Goal: Transaction & Acquisition: Purchase product/service

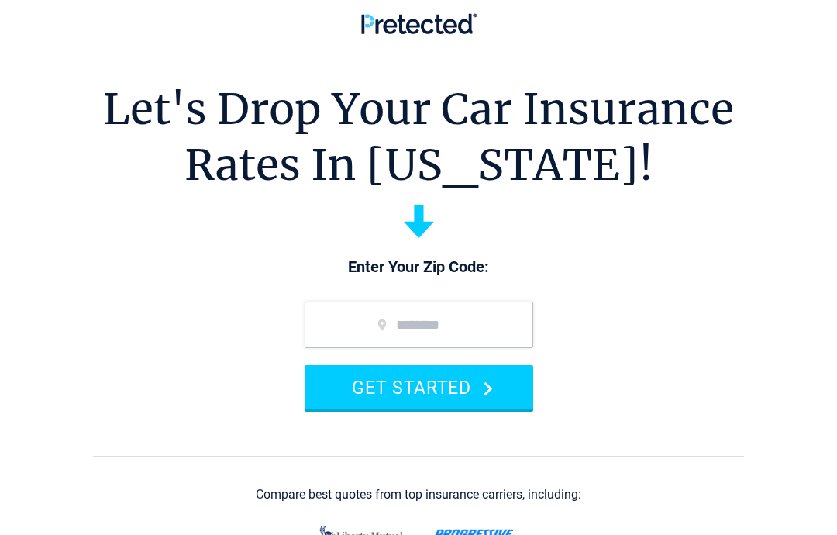
click at [338, 324] on input "zip code" at bounding box center [419, 324] width 229 height 46
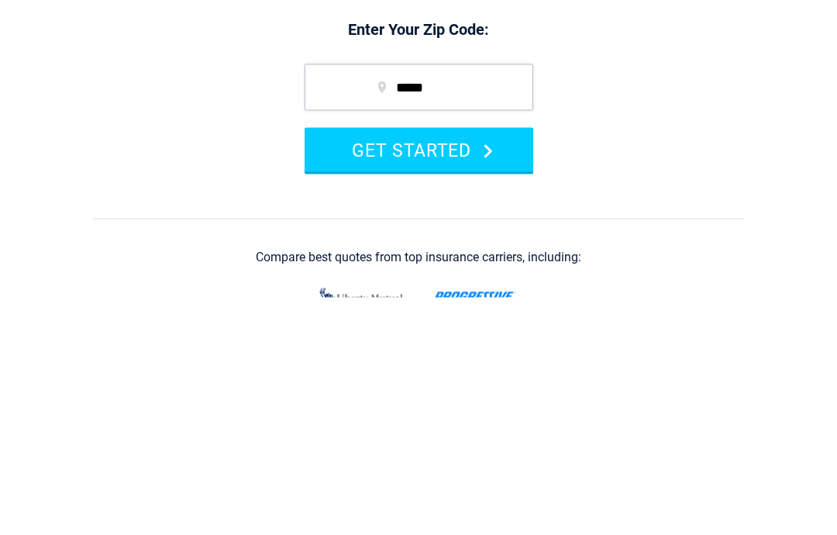
type input "*****"
click at [436, 365] on button "GET STARTED" at bounding box center [419, 387] width 229 height 44
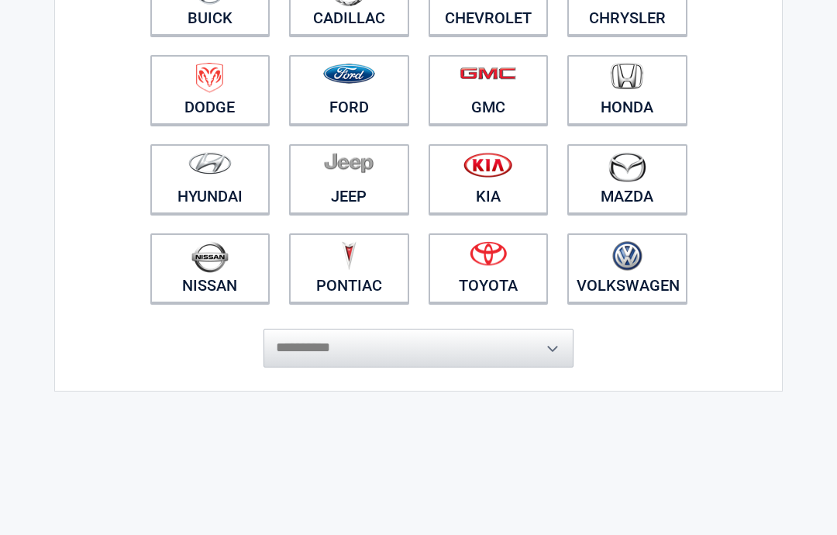
scroll to position [230, 0]
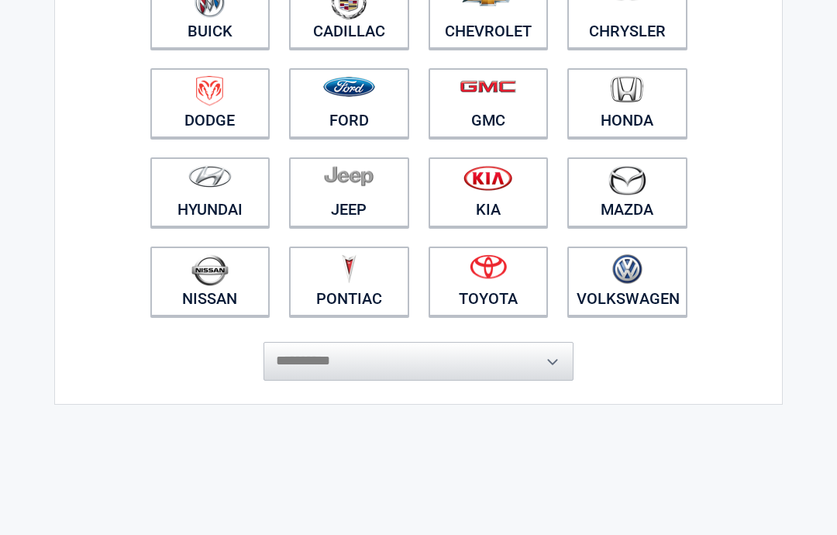
click at [547, 353] on select "**********" at bounding box center [418, 361] width 310 height 39
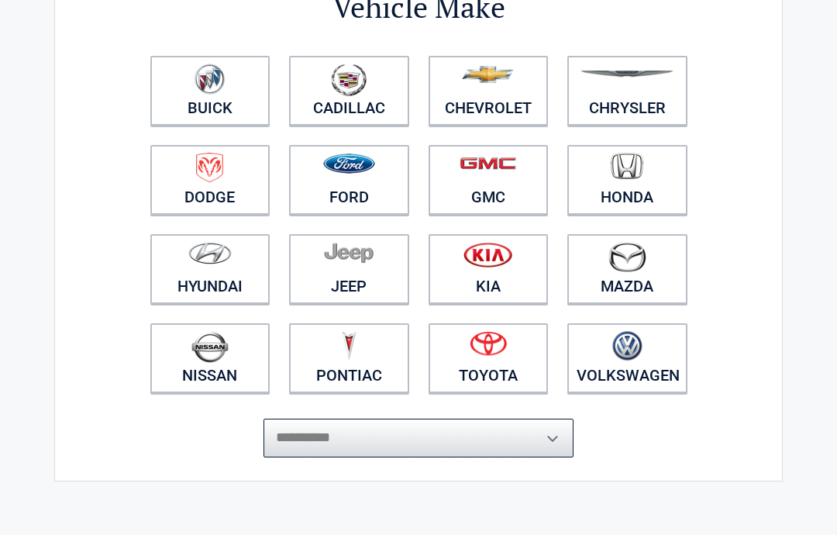
scroll to position [153, 0]
click at [340, 95] on img at bounding box center [349, 80] width 36 height 33
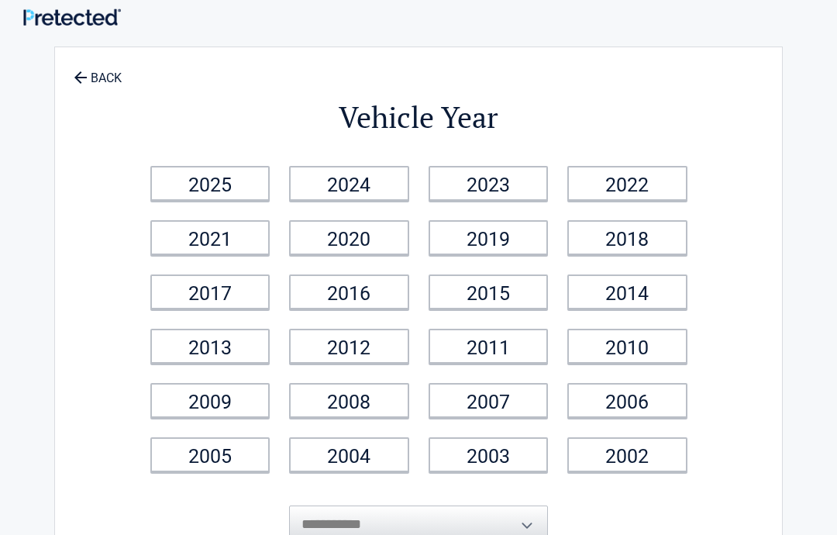
scroll to position [0, 0]
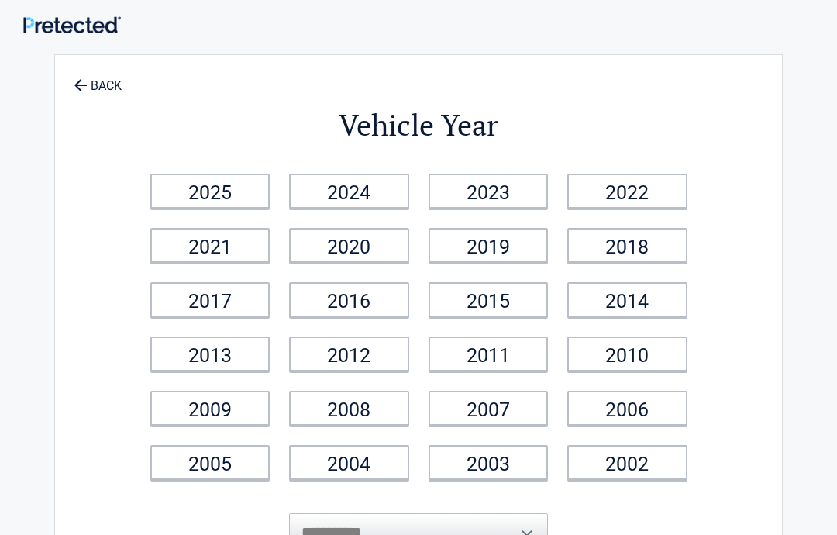
click at [356, 362] on link "2012" at bounding box center [349, 353] width 120 height 35
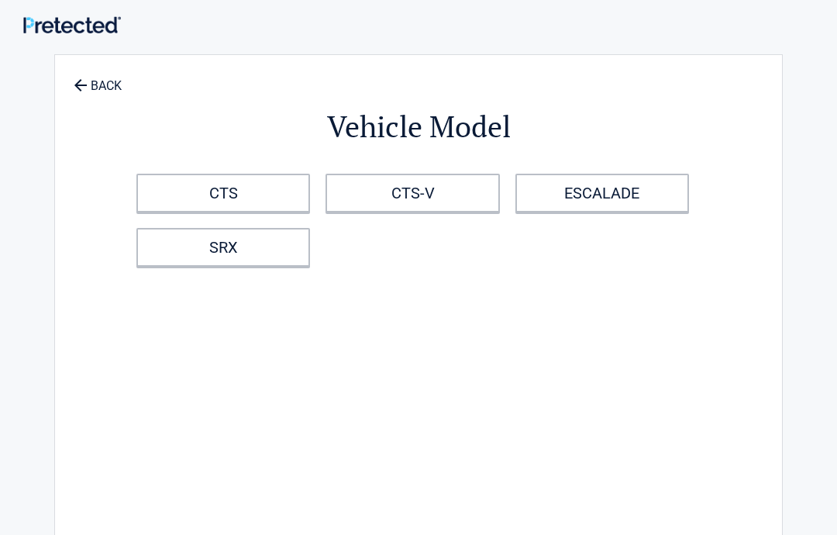
click at [248, 206] on link "CTS" at bounding box center [223, 193] width 174 height 39
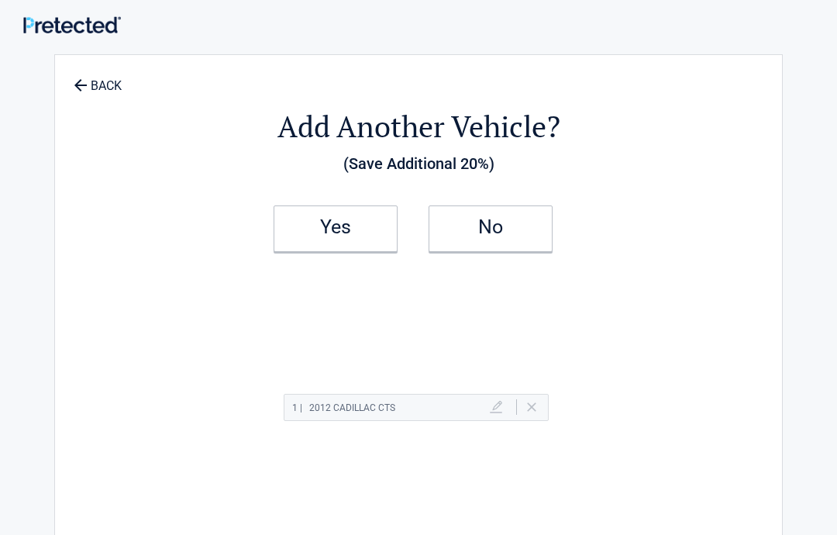
click at [491, 225] on h2 "No" at bounding box center [490, 227] width 91 height 11
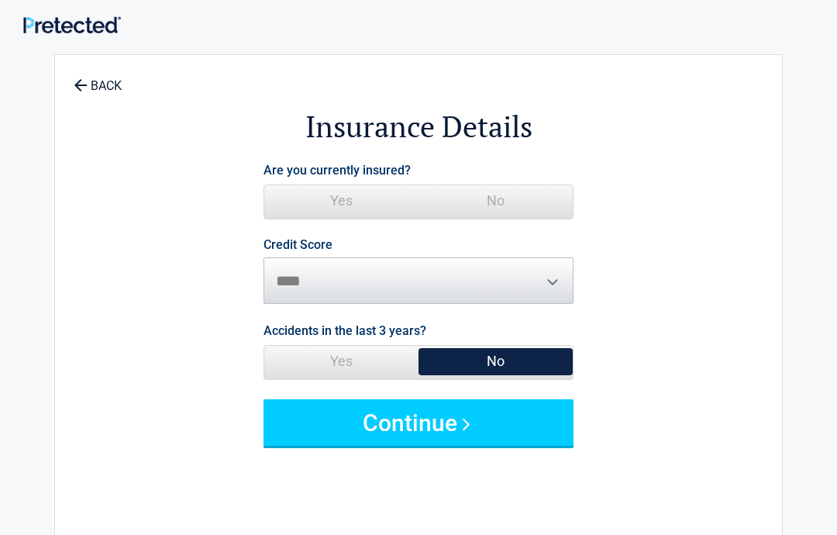
click at [497, 354] on span "No" at bounding box center [495, 361] width 154 height 31
click at [337, 204] on span "Yes" at bounding box center [341, 200] width 154 height 31
